Goal: Task Accomplishment & Management: Use online tool/utility

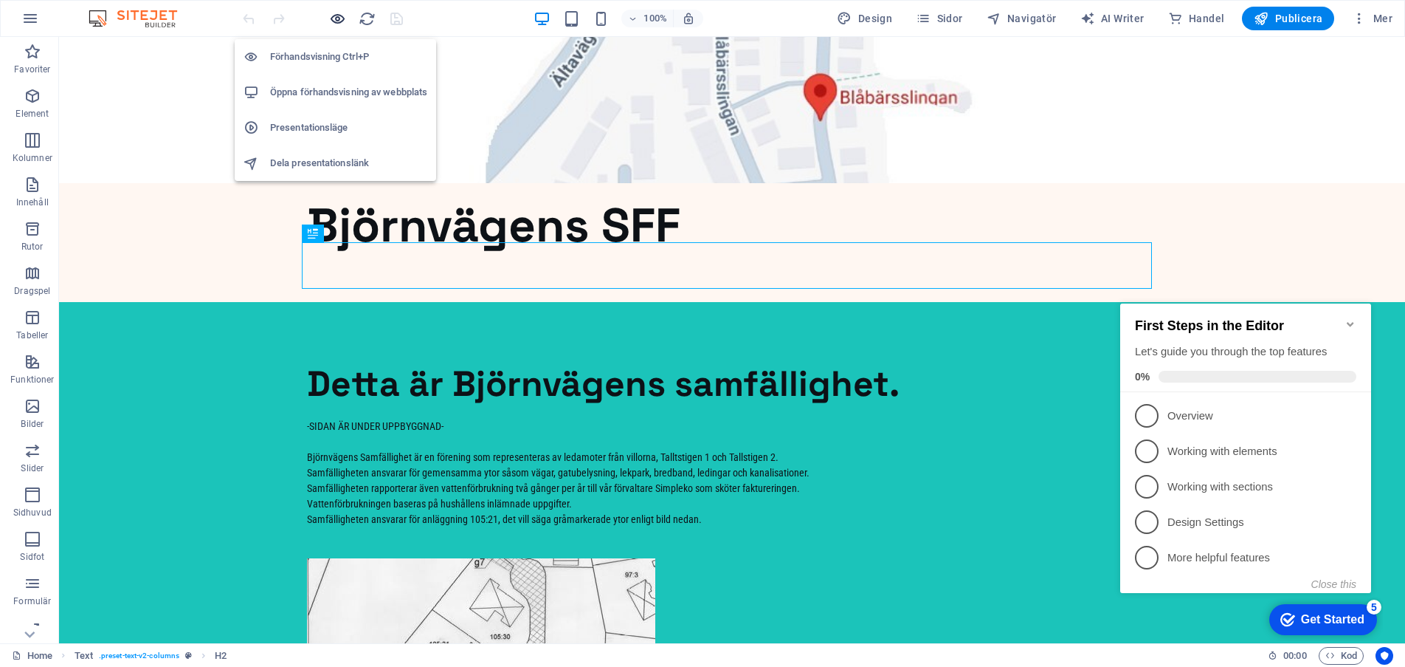
click at [340, 16] on icon "button" at bounding box center [337, 18] width 17 height 17
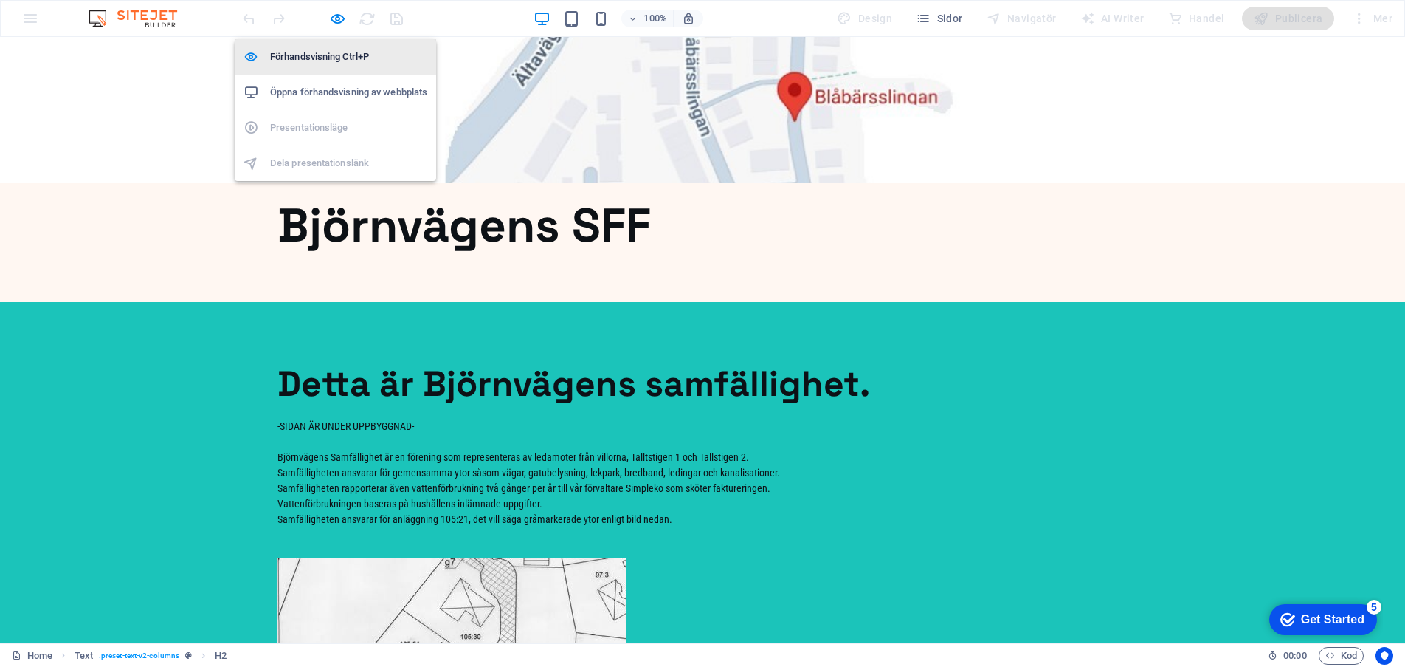
click at [327, 49] on h6 "Förhandsvisning Ctrl+P" at bounding box center [348, 57] width 157 height 18
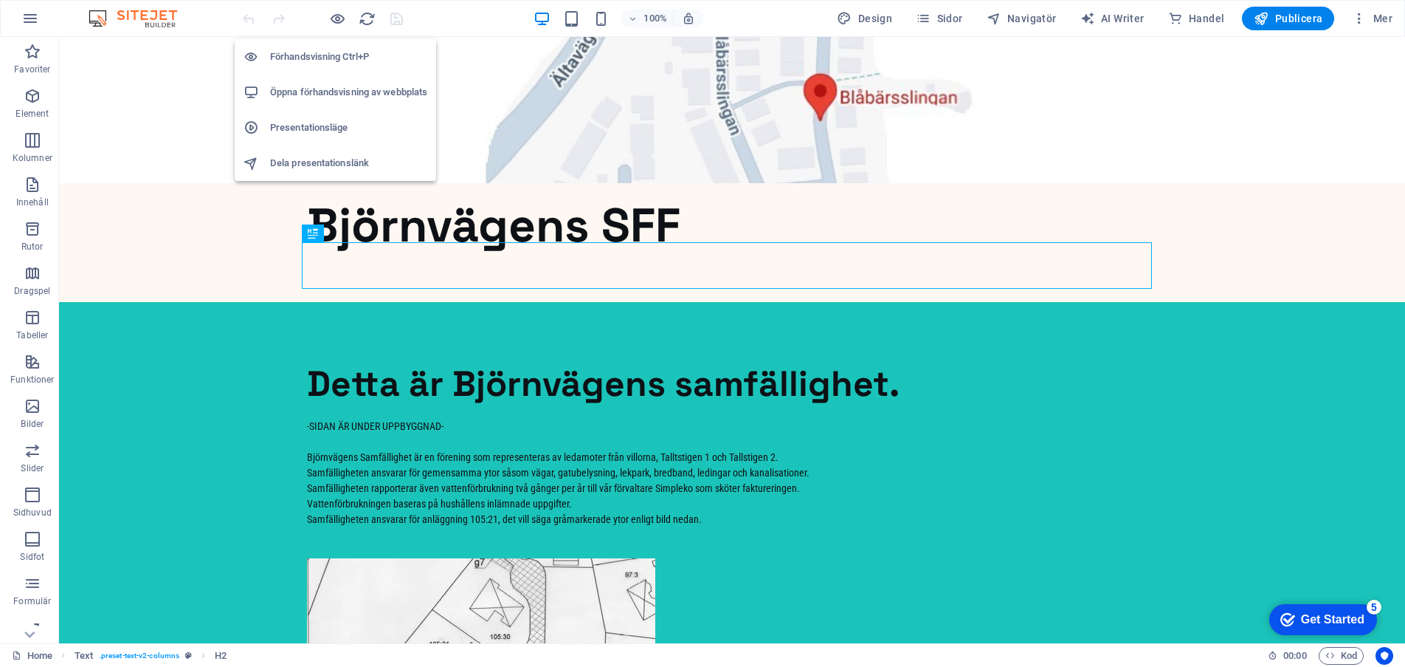
click at [322, 54] on h6 "Förhandsvisning Ctrl+P" at bounding box center [348, 57] width 157 height 18
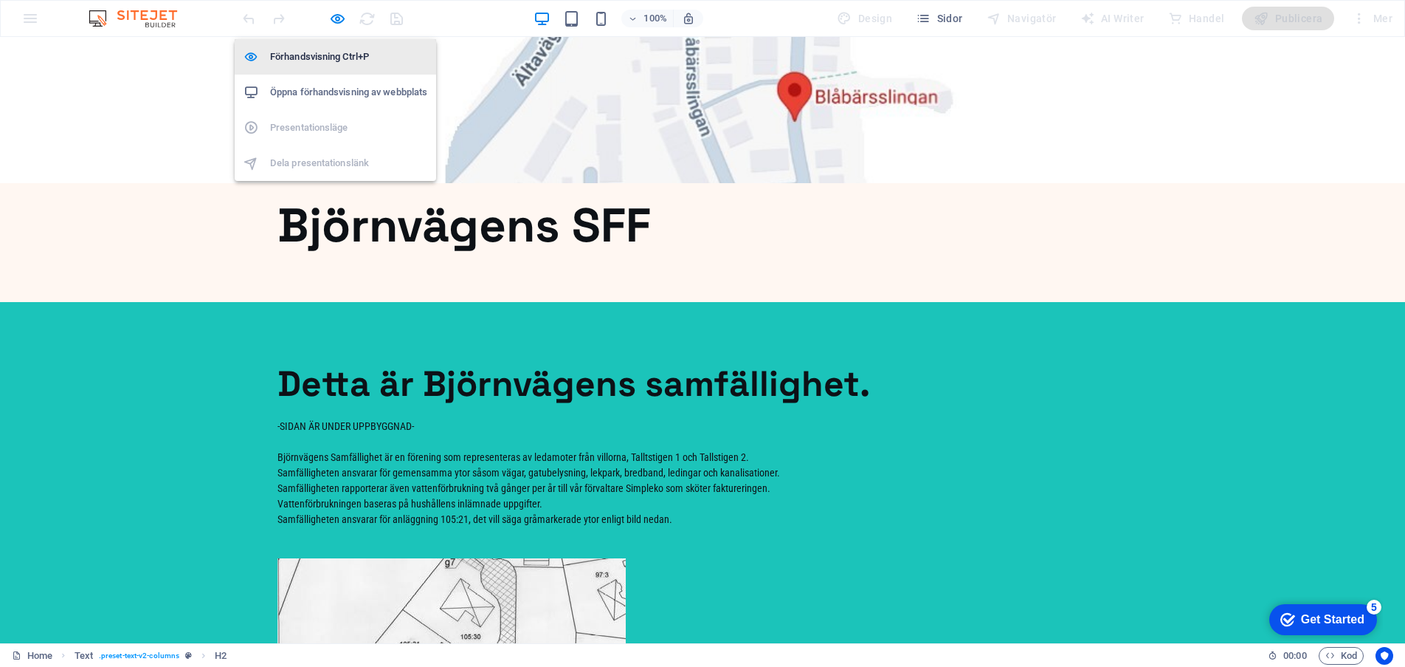
click at [322, 54] on h6 "Förhandsvisning Ctrl+P" at bounding box center [348, 57] width 157 height 18
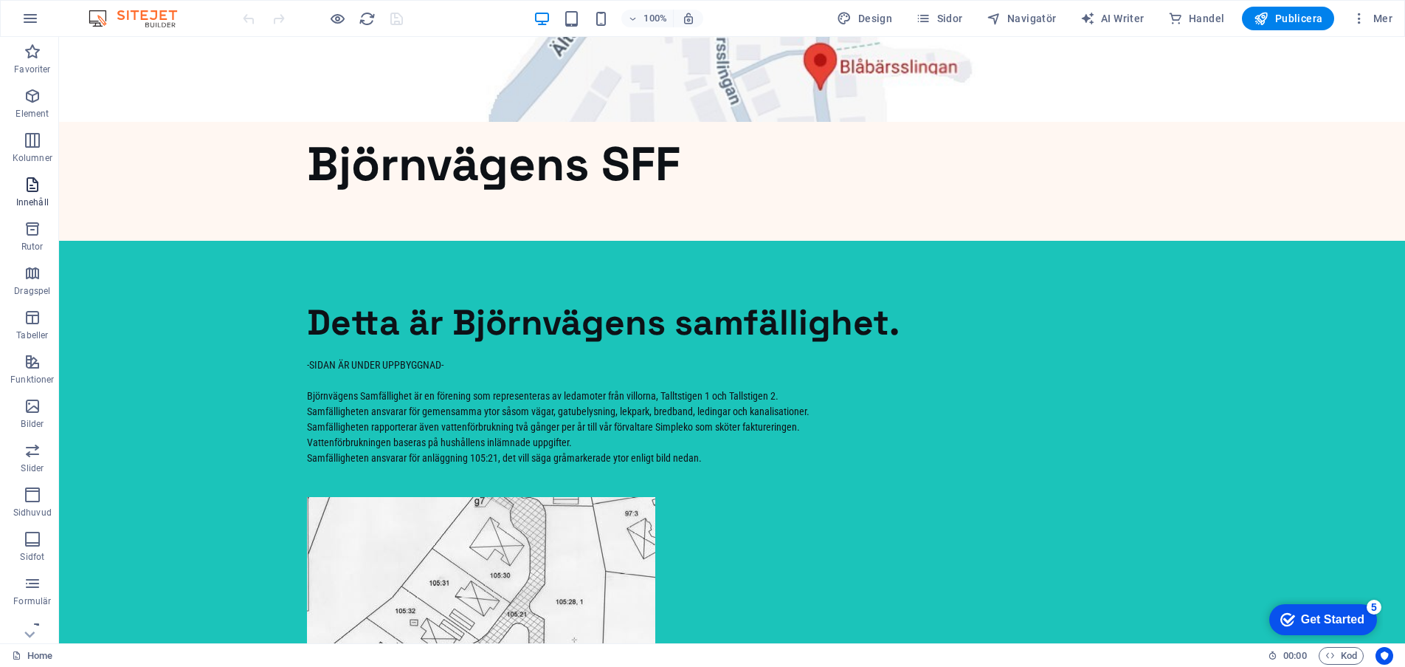
click at [30, 185] on icon "button" at bounding box center [33, 185] width 18 height 18
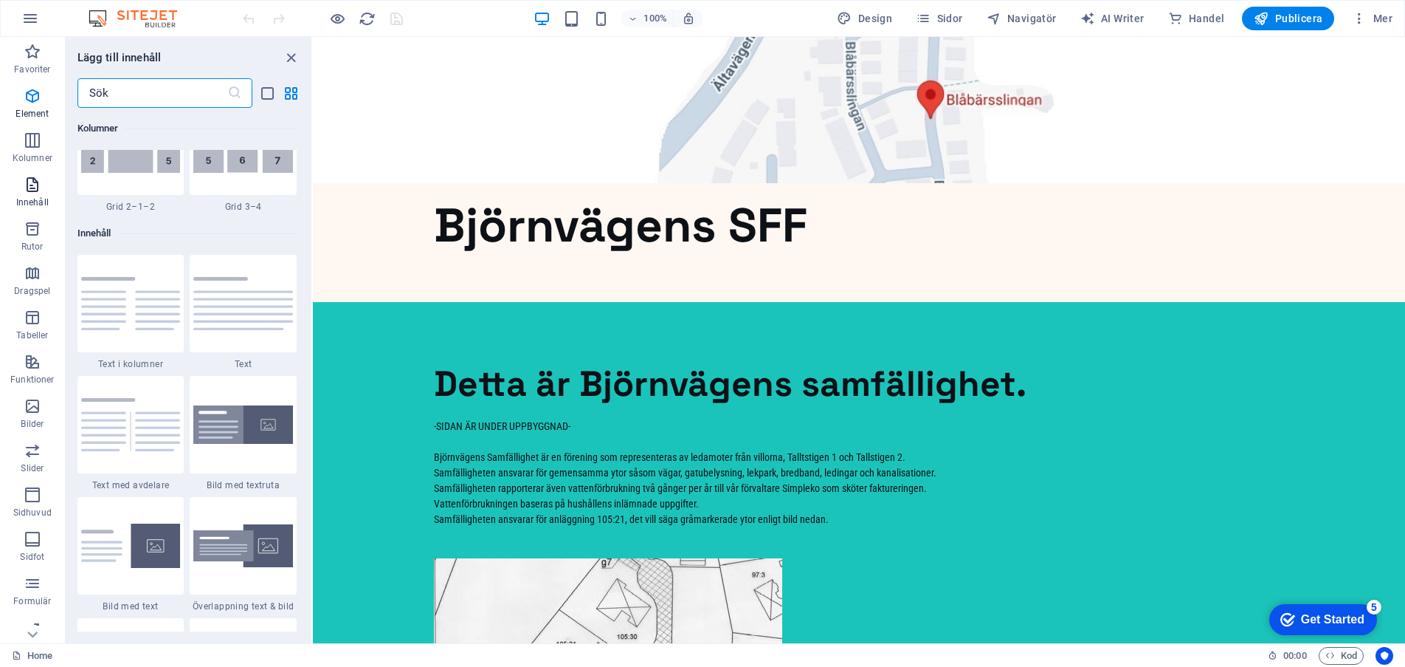
scroll to position [2583, 0]
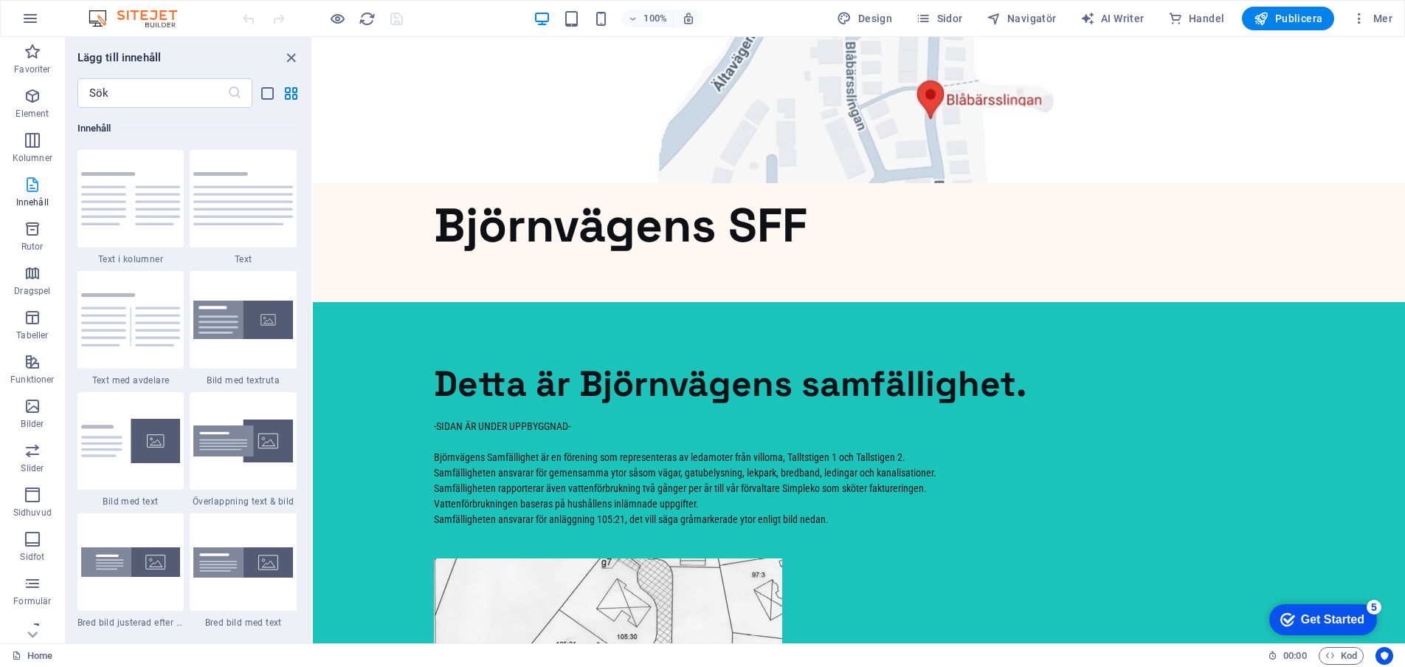
click at [30, 185] on icon "button" at bounding box center [33, 185] width 18 height 18
click at [30, 60] on icon "button" at bounding box center [33, 52] width 18 height 18
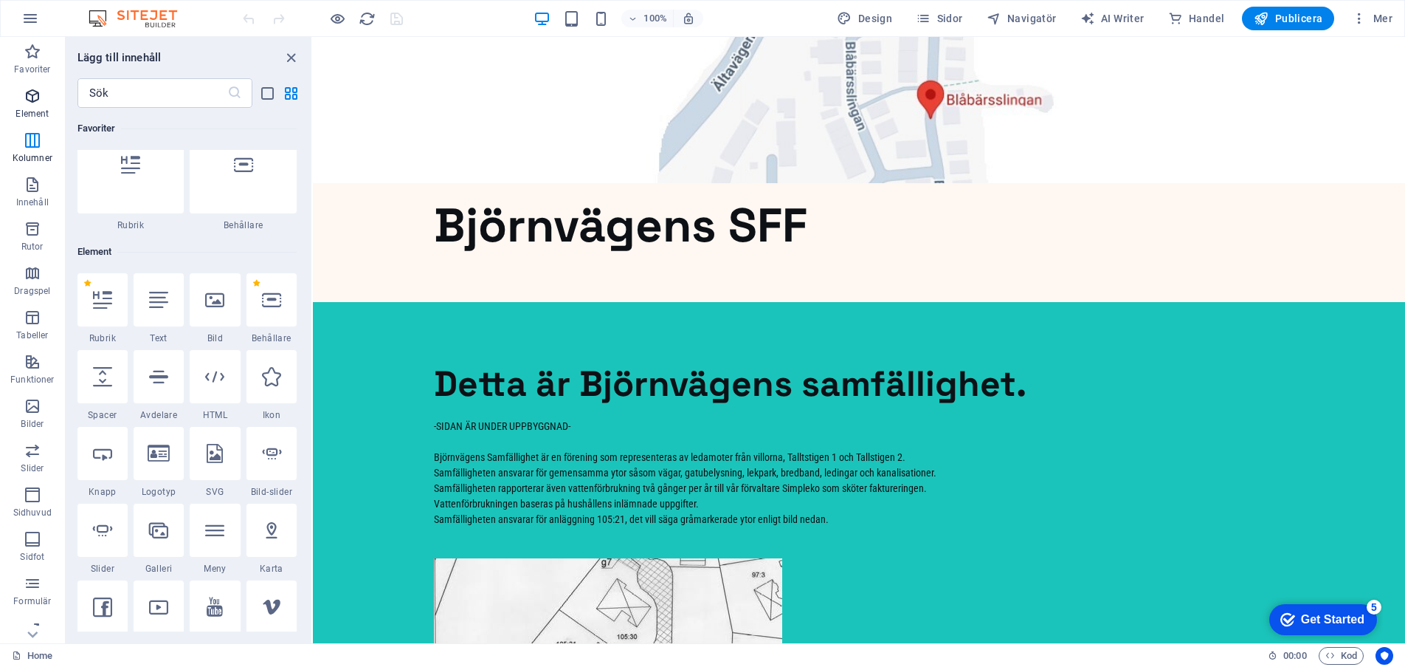
scroll to position [0, 0]
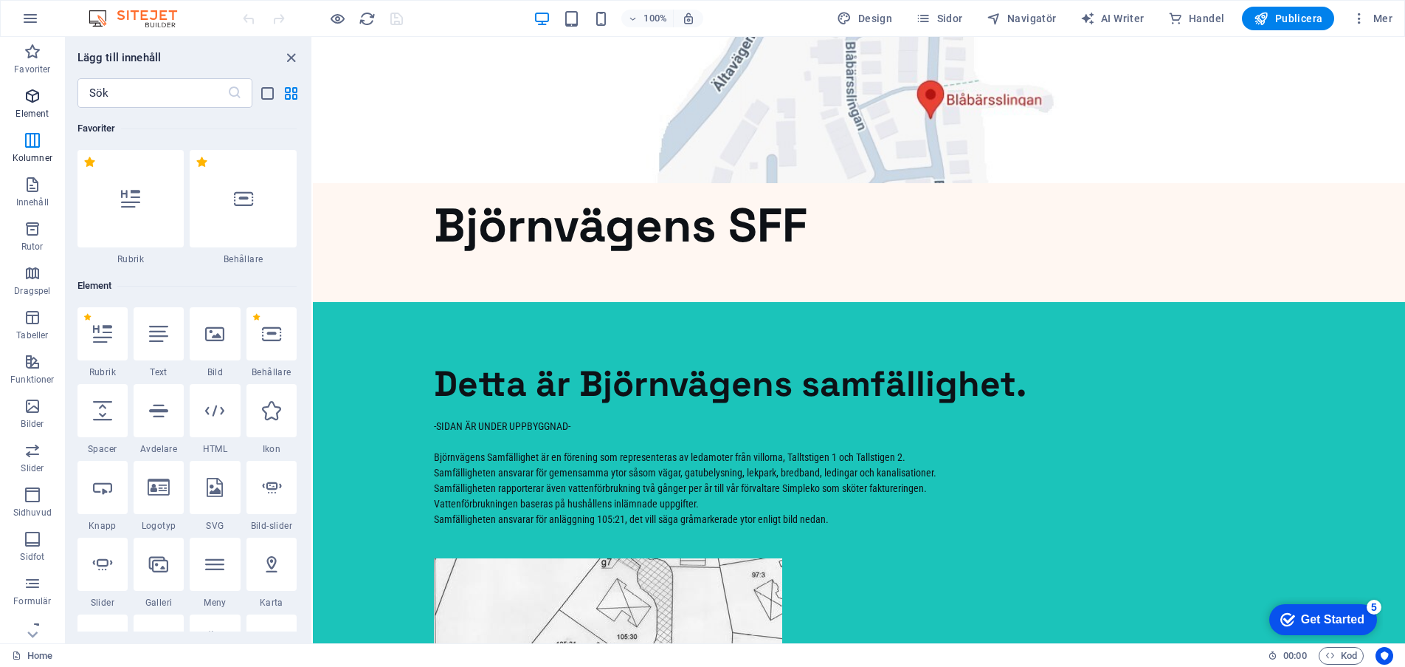
click at [30, 95] on icon "button" at bounding box center [33, 96] width 18 height 18
click at [26, 139] on icon "button" at bounding box center [33, 140] width 18 height 18
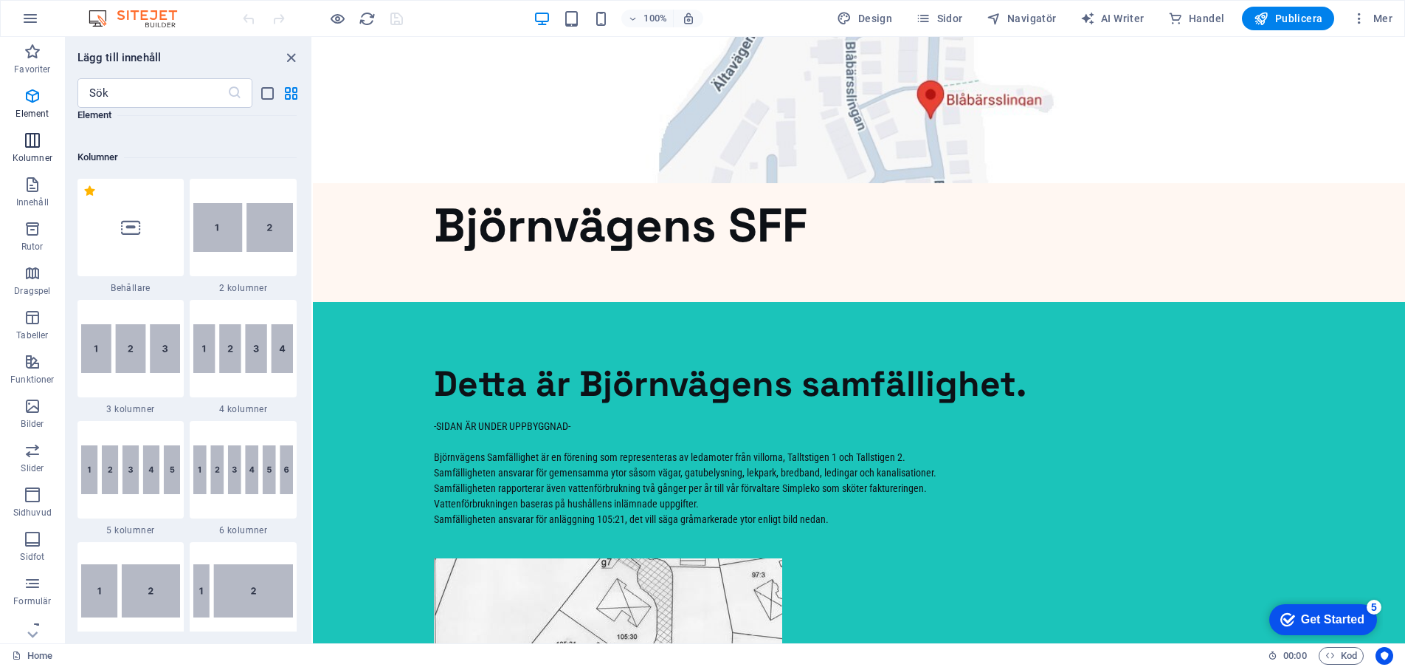
scroll to position [731, 0]
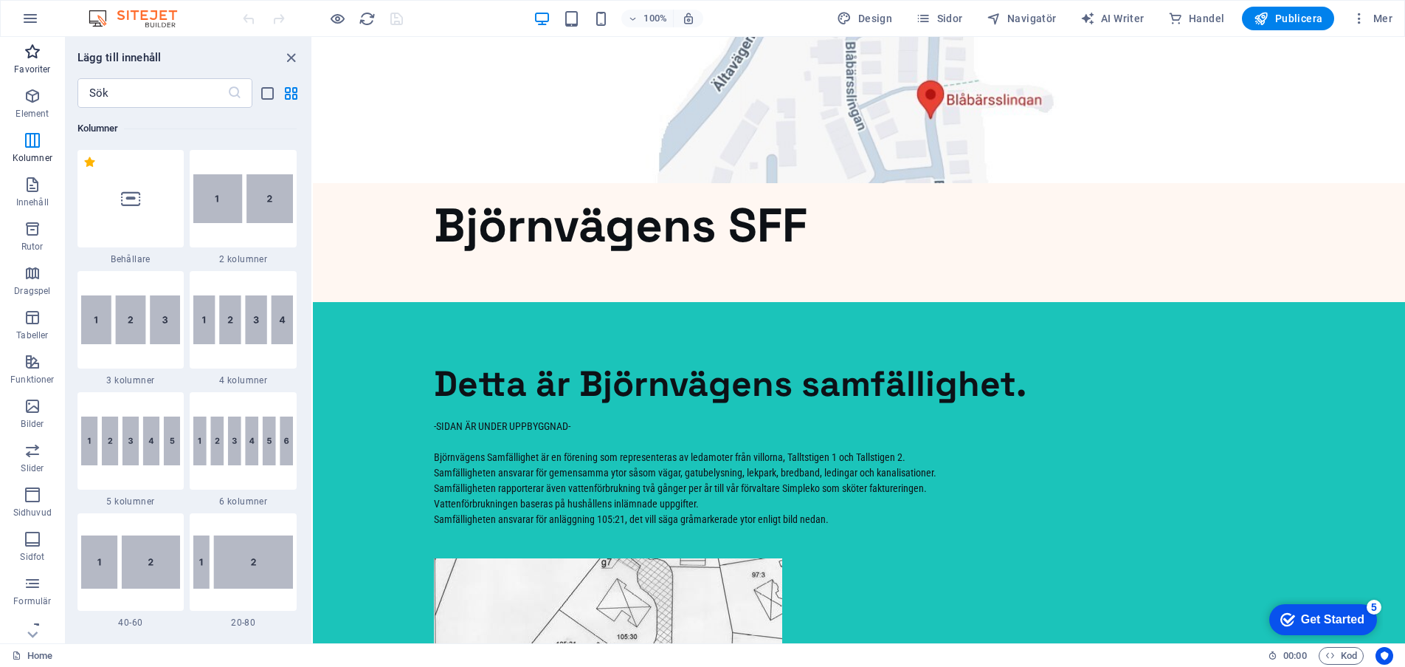
click at [32, 61] on span "Favoriter" at bounding box center [32, 60] width 65 height 35
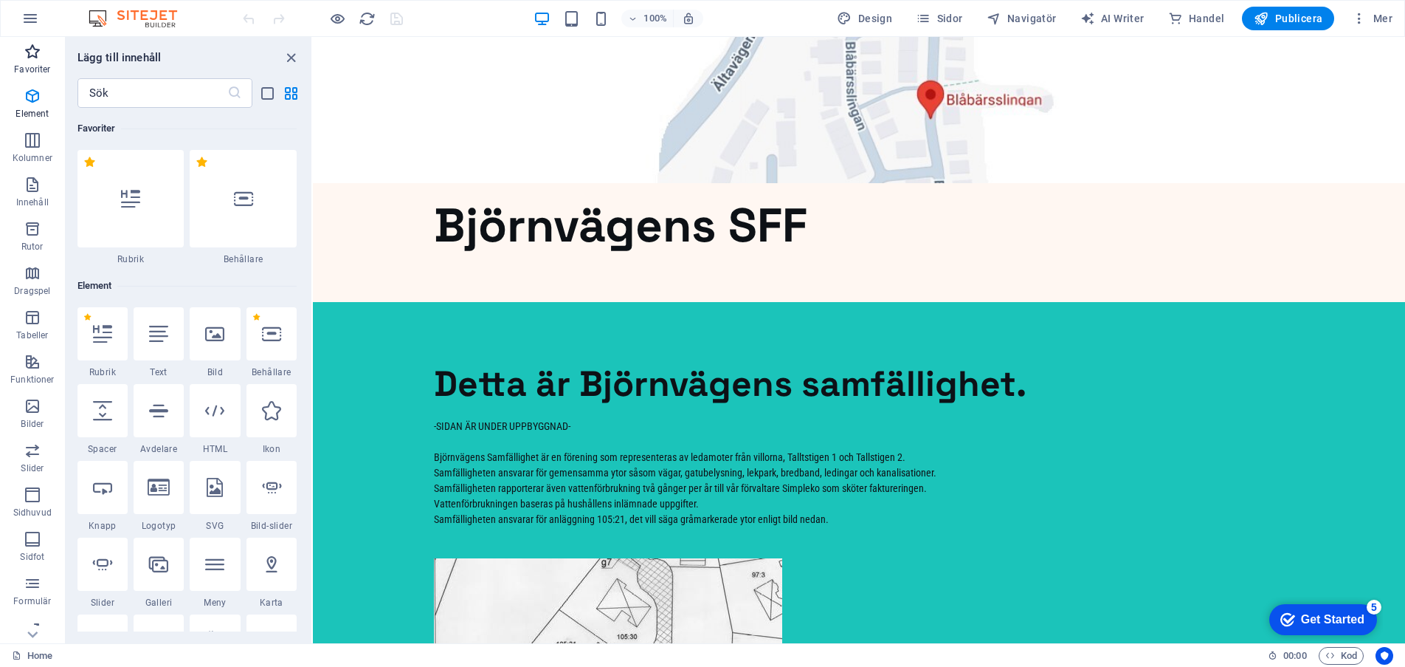
scroll to position [0, 0]
click at [112, 492] on div at bounding box center [103, 487] width 50 height 53
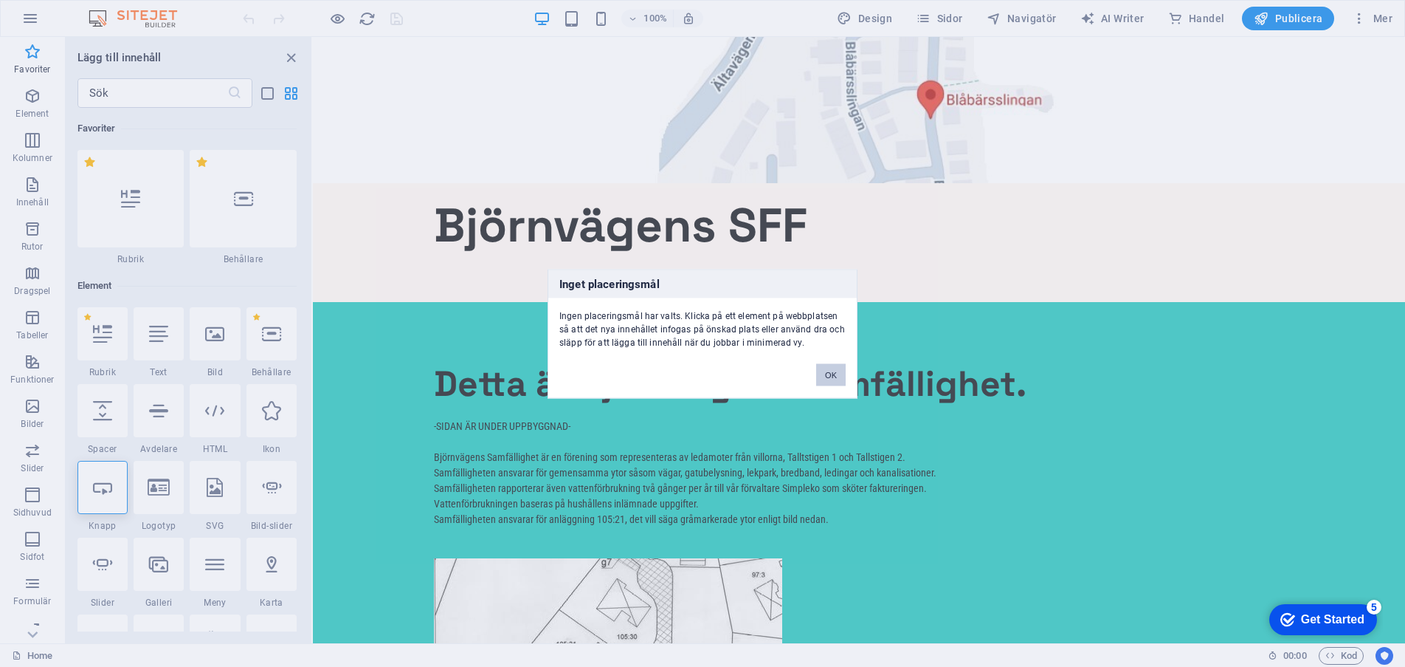
click at [830, 376] on button "OK" at bounding box center [831, 374] width 30 height 22
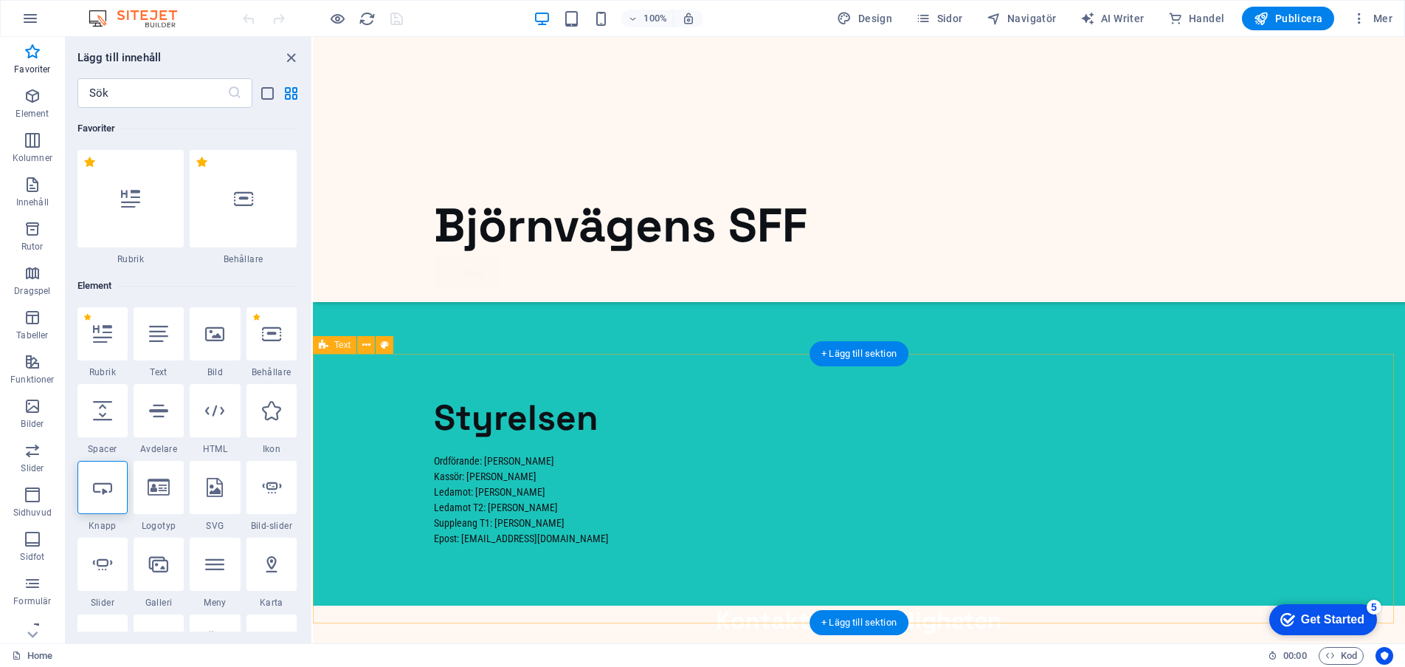
scroll to position [760, 0]
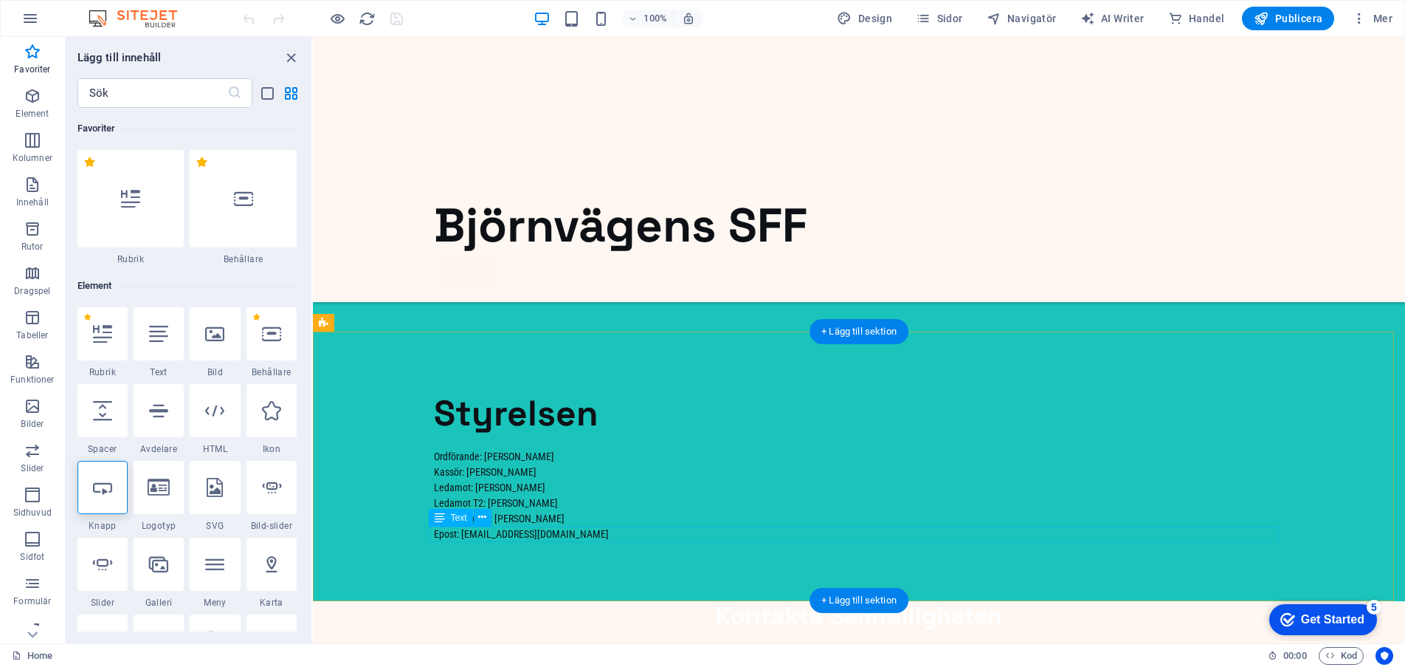
click at [612, 532] on div "Epost: [EMAIL_ADDRESS][DOMAIN_NAME]" at bounding box center [859, 534] width 850 height 16
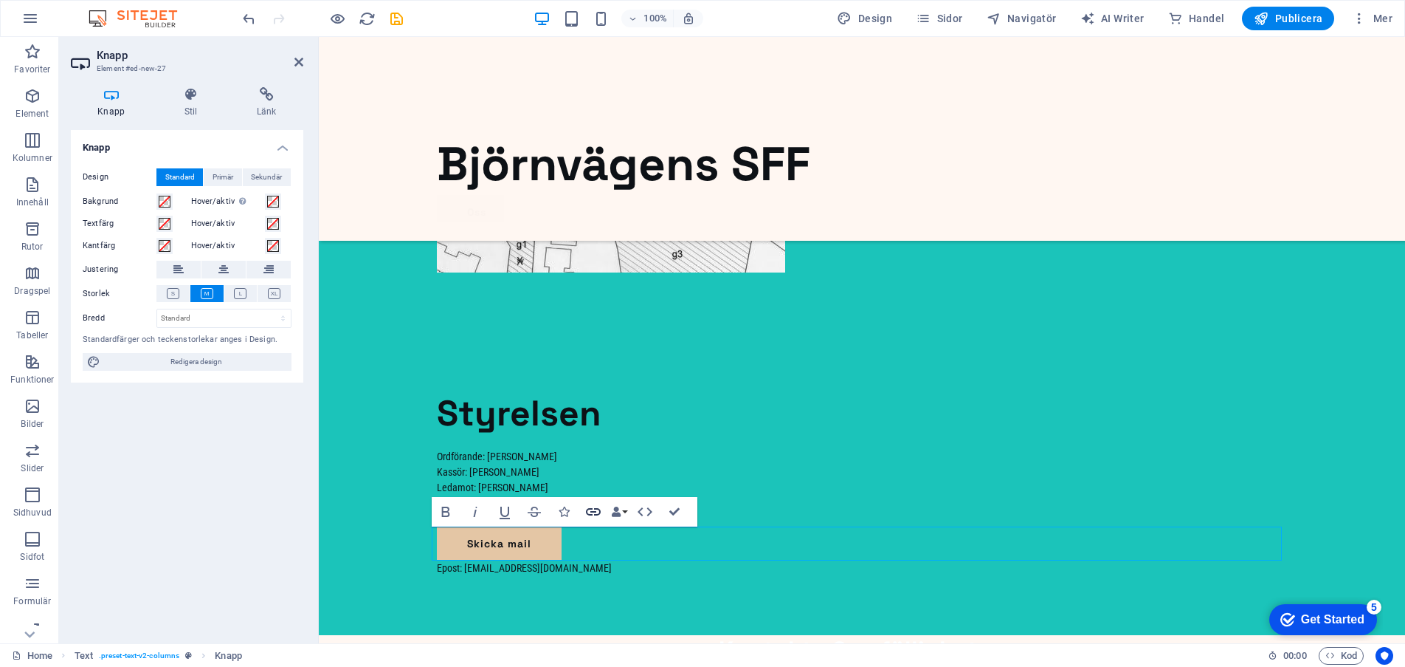
click at [595, 511] on icon "button" at bounding box center [593, 511] width 15 height 7
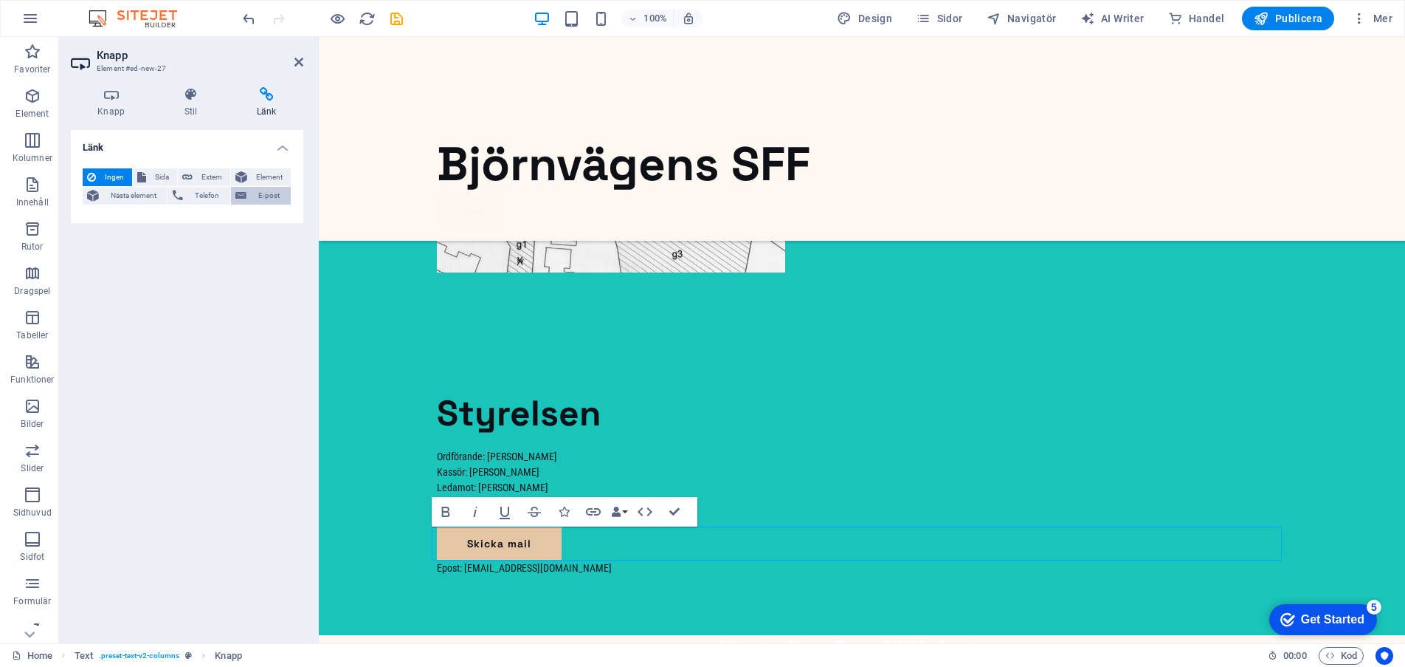
click at [263, 199] on span "E-post" at bounding box center [268, 196] width 35 height 18
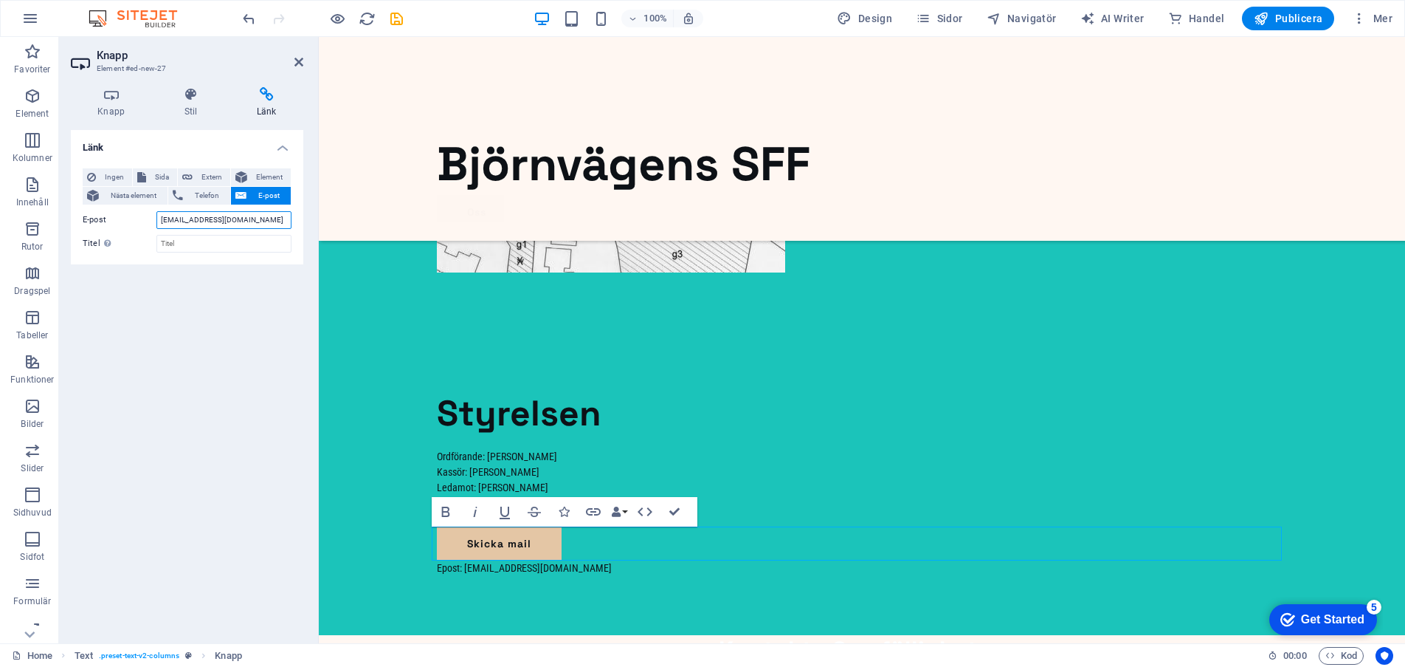
type input "bjornvagensamfallighet@gmail.com"
type input "Mail till Björvägens SFF"
click at [291, 390] on div "Länk Ingen Sida Extern Element Nästa element Telefon E-post Sida Home Privacy L…" at bounding box center [187, 380] width 233 height 501
click at [112, 168] on span "Ingen" at bounding box center [113, 177] width 27 height 18
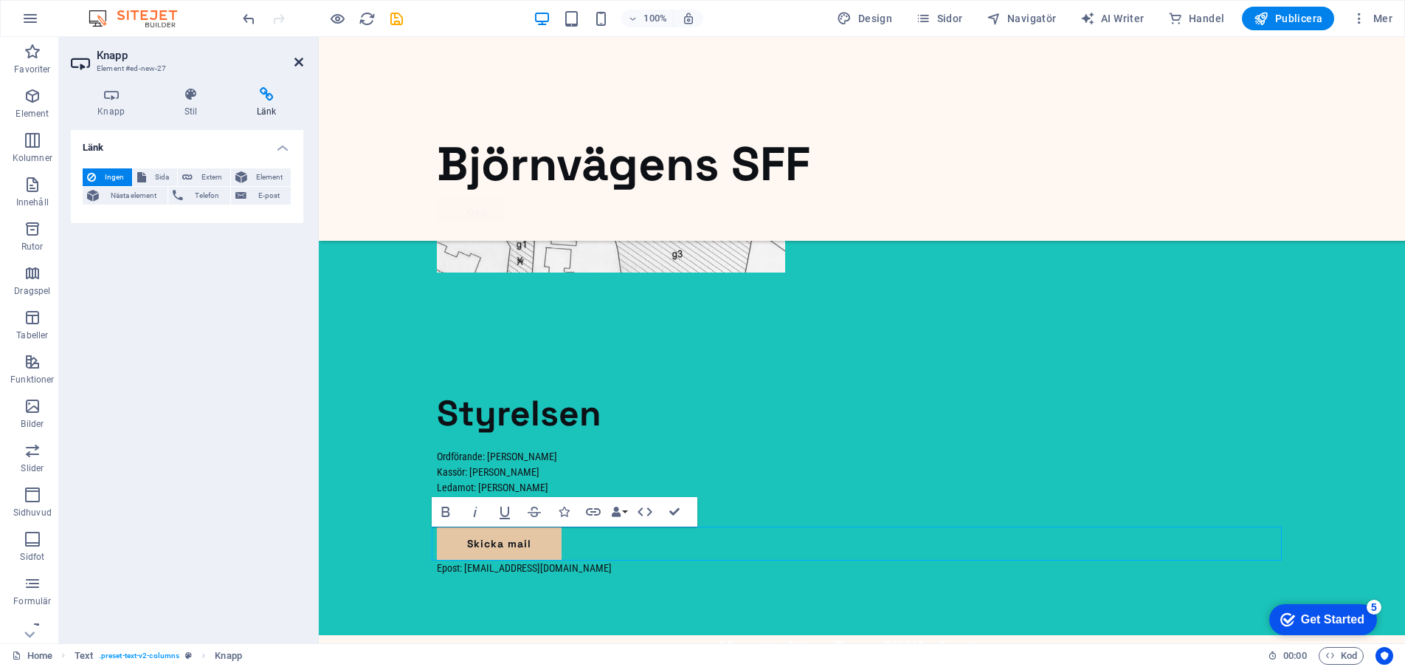
click at [297, 62] on icon at bounding box center [299, 62] width 9 height 12
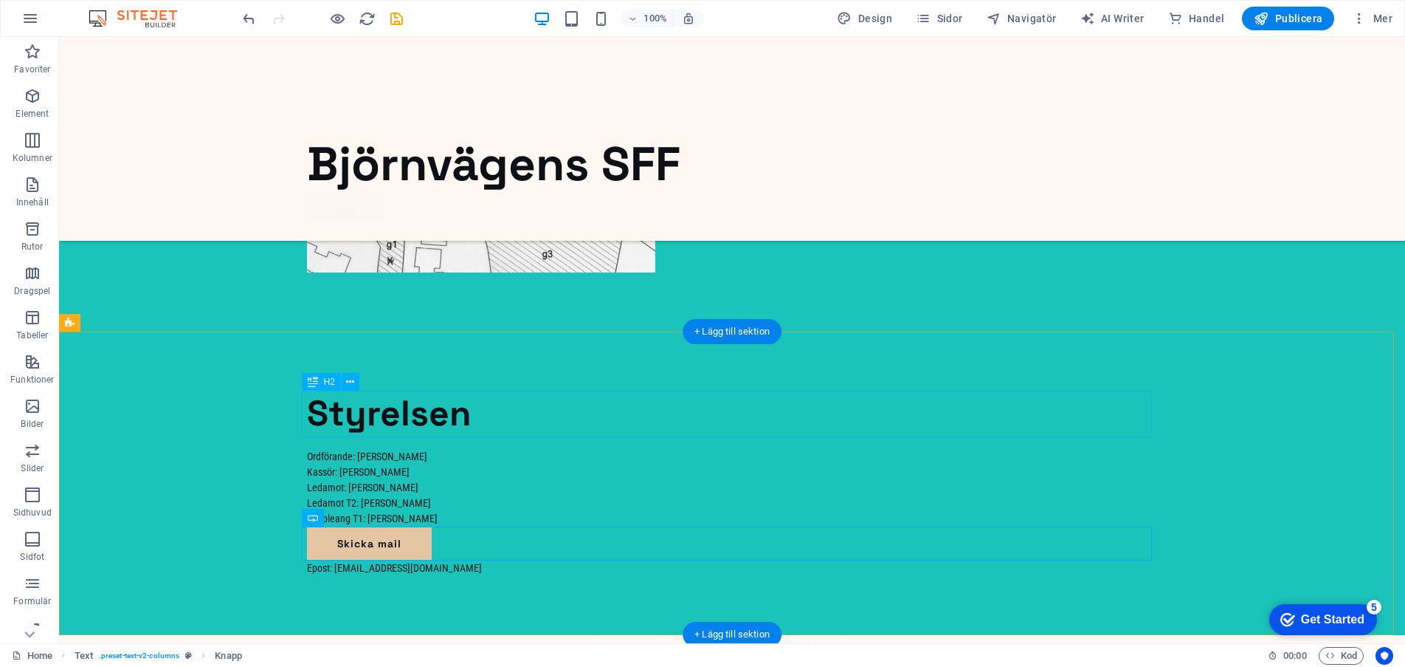
click at [777, 396] on div "Styrelsen" at bounding box center [732, 413] width 850 height 46
click at [359, 546] on div "Skicka mail" at bounding box center [732, 543] width 850 height 34
click at [1281, 11] on span "Publicera" at bounding box center [1288, 18] width 69 height 15
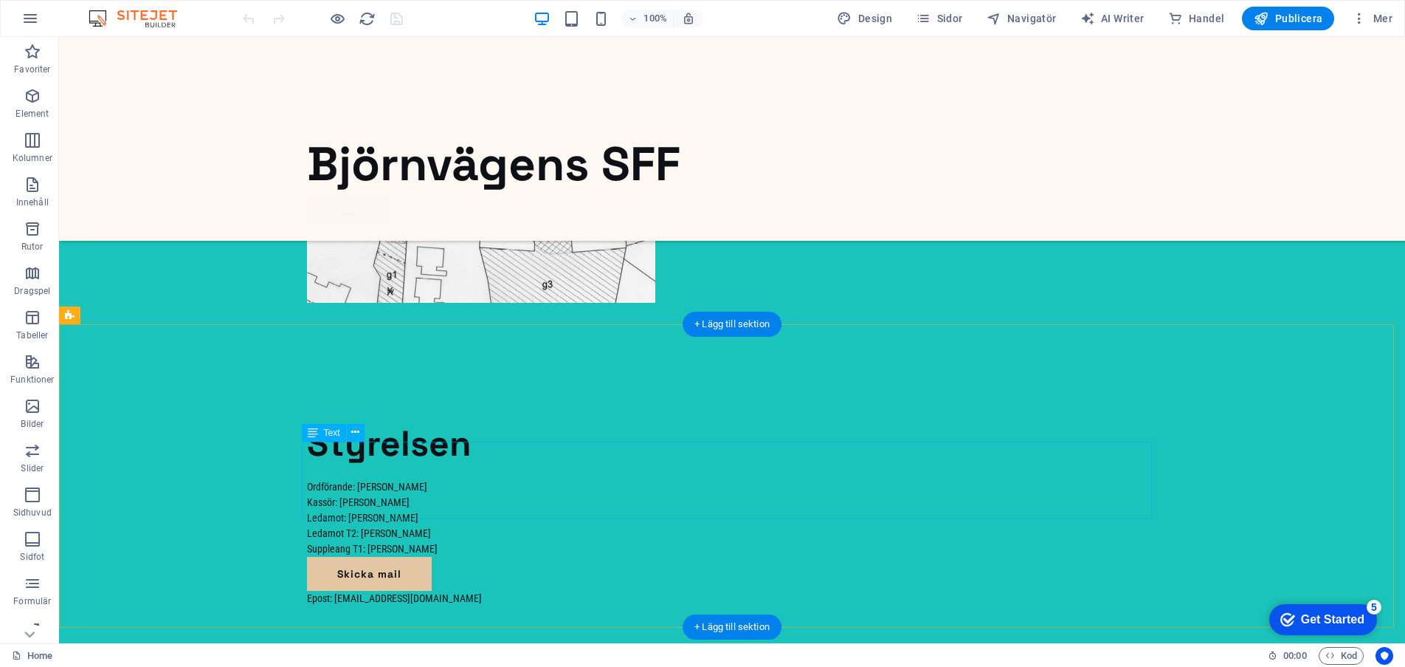
scroll to position [720, 0]
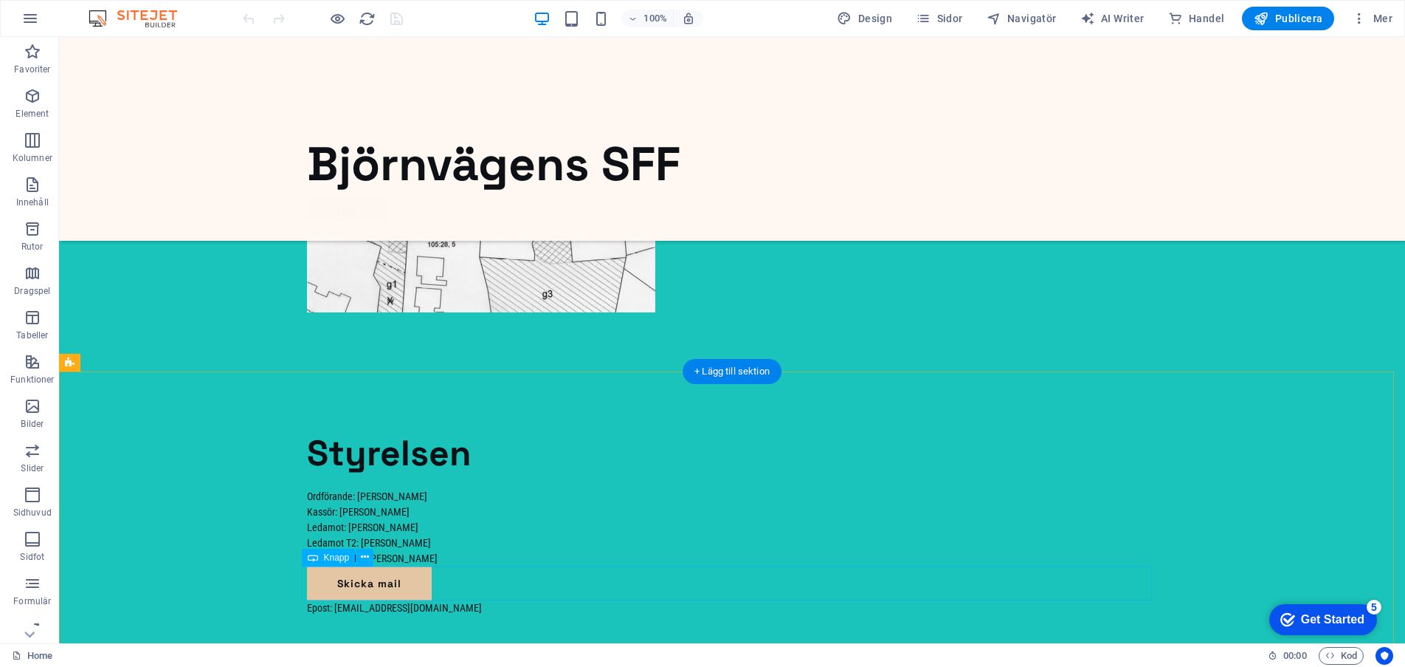
click at [393, 578] on div "Skicka mail" at bounding box center [732, 583] width 850 height 34
click at [362, 551] on icon at bounding box center [365, 557] width 8 height 16
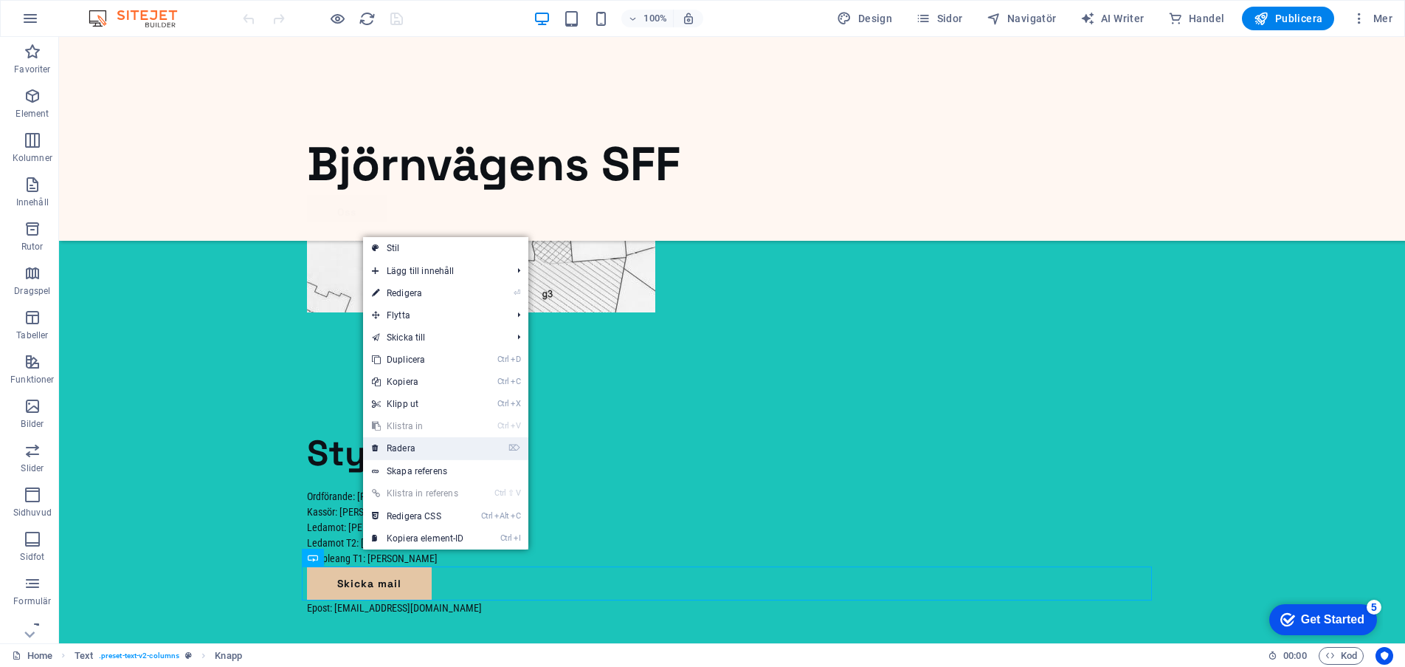
click at [421, 449] on link "⌦ Radera" at bounding box center [418, 448] width 110 height 22
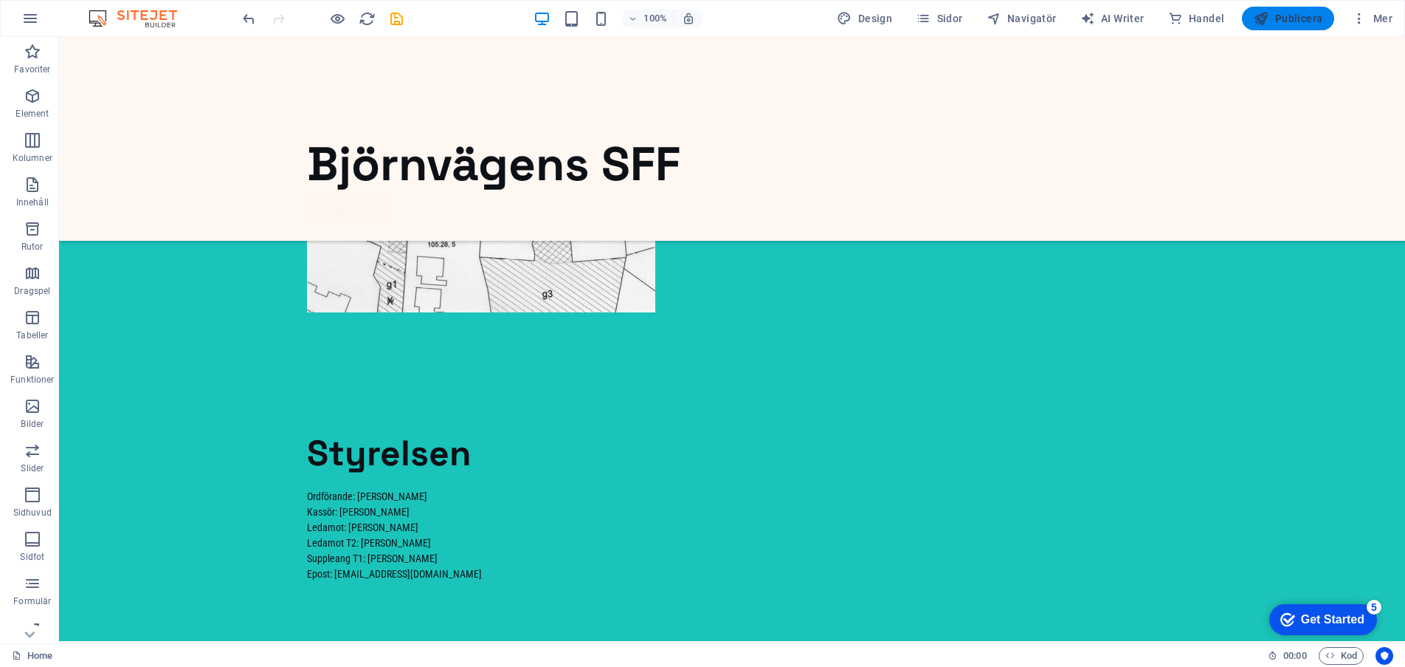
click at [1295, 7] on button "Publicera" at bounding box center [1288, 19] width 92 height 24
